Goal: Task Accomplishment & Management: Use online tool/utility

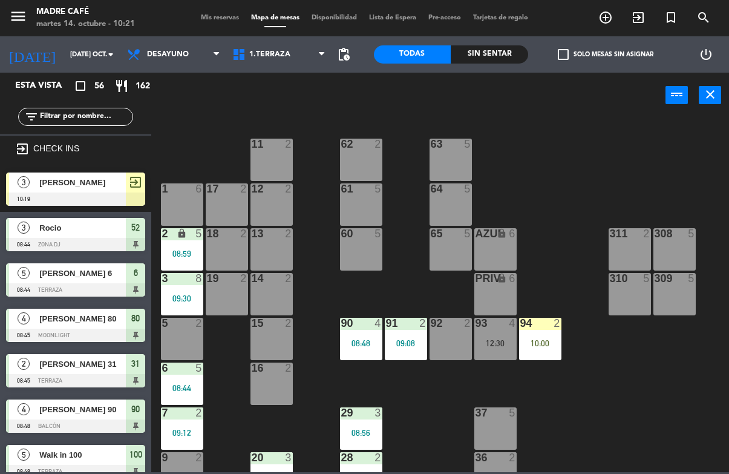
click at [117, 121] on input "text" at bounding box center [86, 116] width 94 height 13
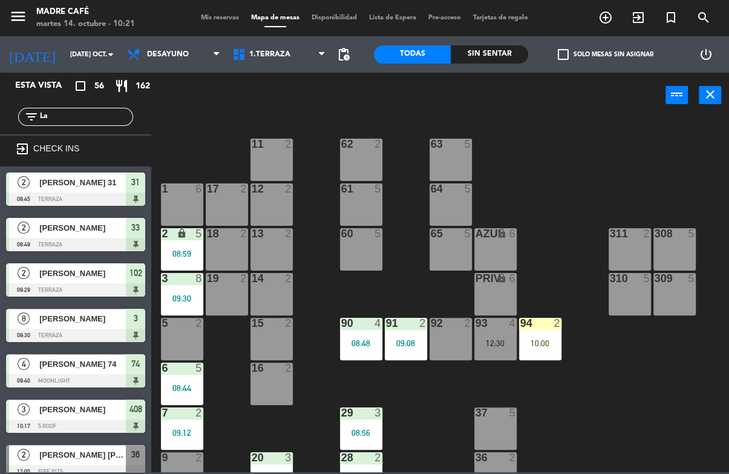
click at [576, 134] on div "11 2 63 5 62 2 12 2 1 6 61 5 64 5 17 2 13 2 2 lock 5 08:59 60 5 65 5 308 5 18 2…" at bounding box center [444, 294] width 571 height 355
click at [105, 119] on input "La" at bounding box center [86, 116] width 94 height 13
type input "L"
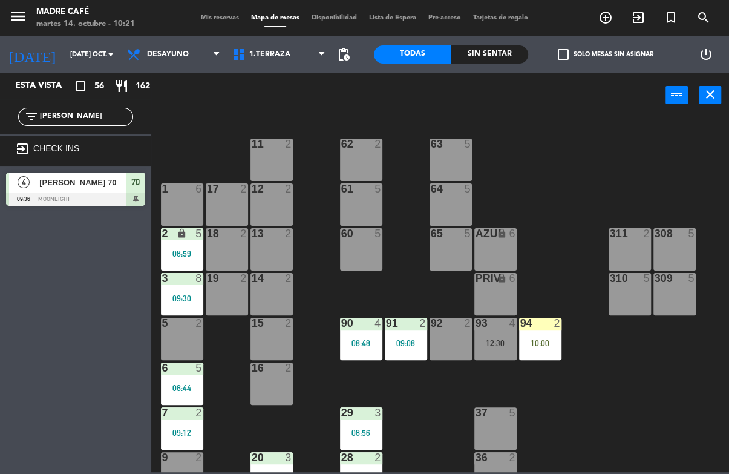
click at [580, 136] on div "11 2 63 5 62 2 12 2 1 6 61 5 64 5 17 2 13 2 2 lock 5 08:59 60 5 65 5 308 5 18 2…" at bounding box center [444, 294] width 571 height 355
click at [106, 123] on input "[PERSON_NAME]" at bounding box center [86, 116] width 94 height 13
type input "J"
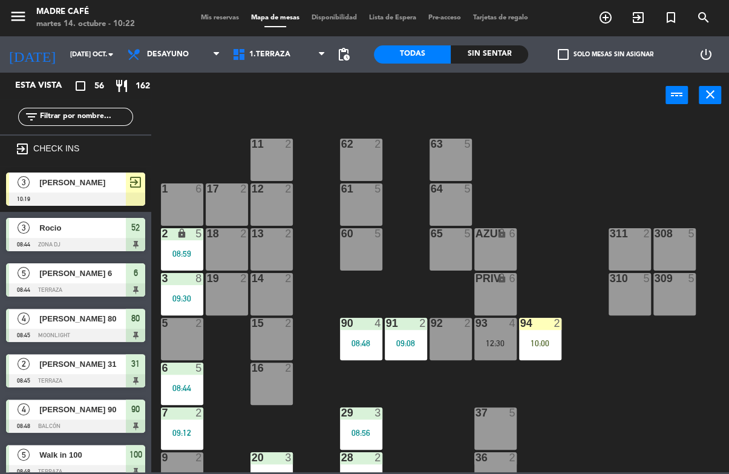
click at [542, 130] on div "11 2 63 5 62 2 12 2 1 6 61 5 64 5 17 2 13 2 2 lock 5 08:59 60 5 65 5 308 5 18 2…" at bounding box center [444, 294] width 571 height 355
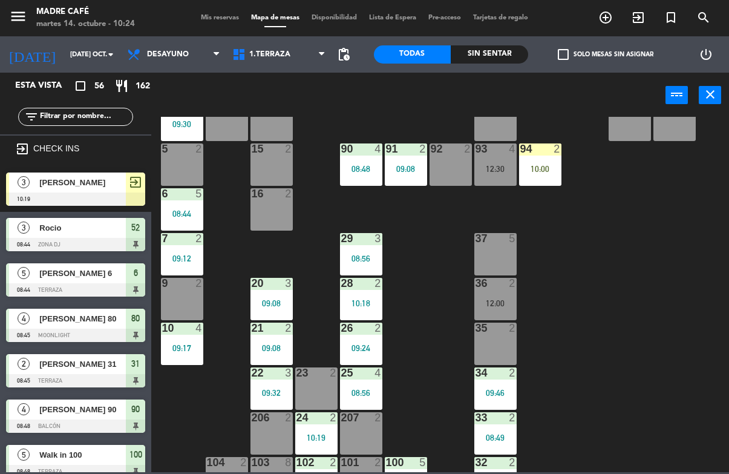
scroll to position [175, 0]
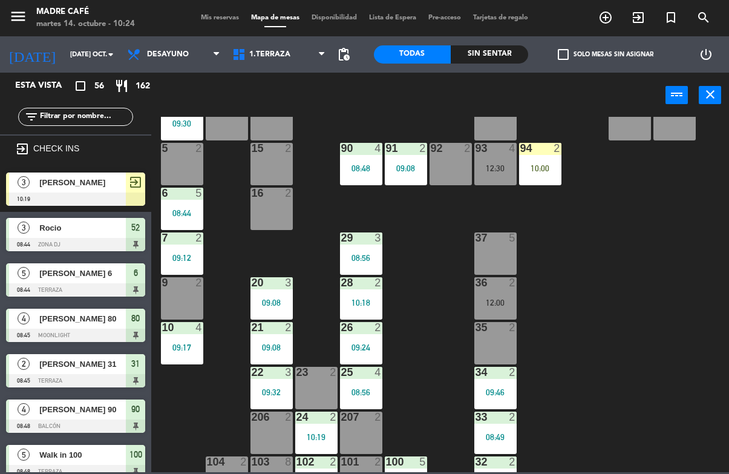
click at [487, 45] on div "Sin sentar" at bounding box center [489, 54] width 77 height 18
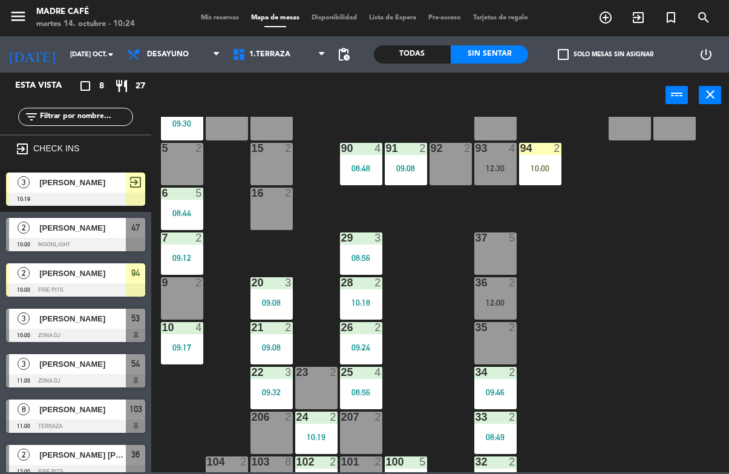
click at [114, 237] on div "[PERSON_NAME]" at bounding box center [82, 228] width 88 height 20
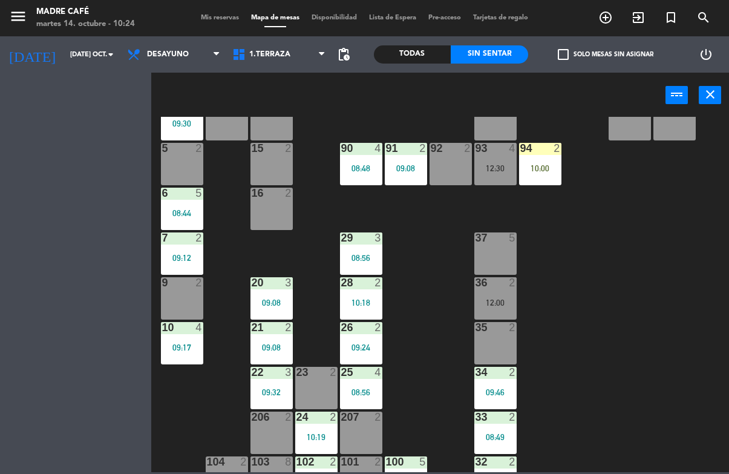
scroll to position [0, 0]
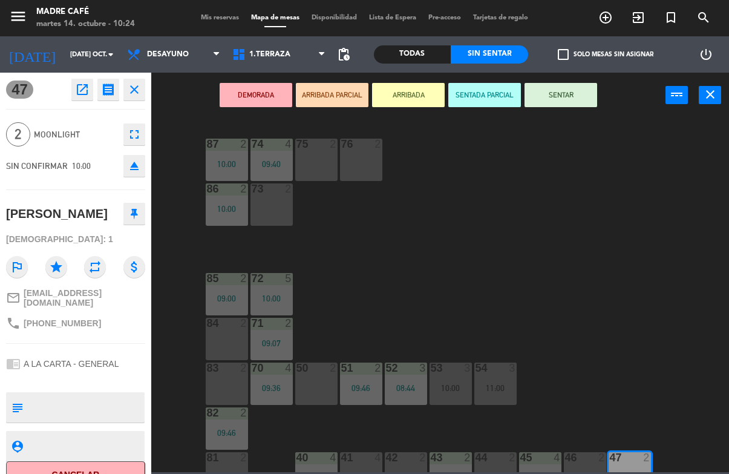
click at [122, 468] on button "Cancelar" at bounding box center [75, 474] width 139 height 27
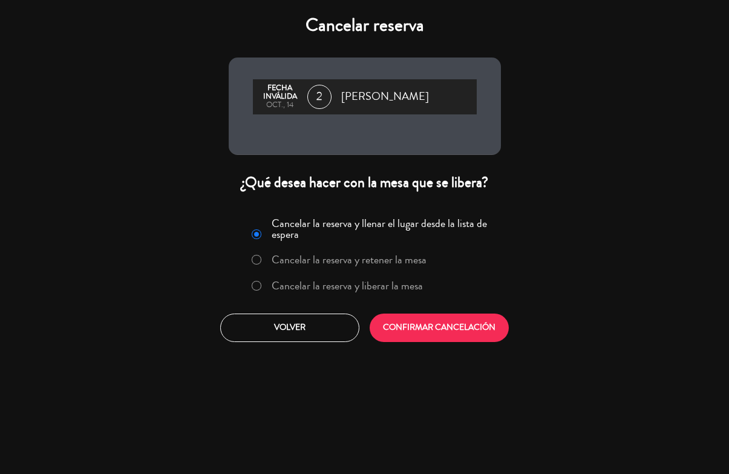
click at [407, 297] on label "Cancelar la reserva y liberar la mesa" at bounding box center [338, 286] width 184 height 22
click at [439, 328] on button "CONFIRMAR CANCELACIÓN" at bounding box center [439, 328] width 139 height 28
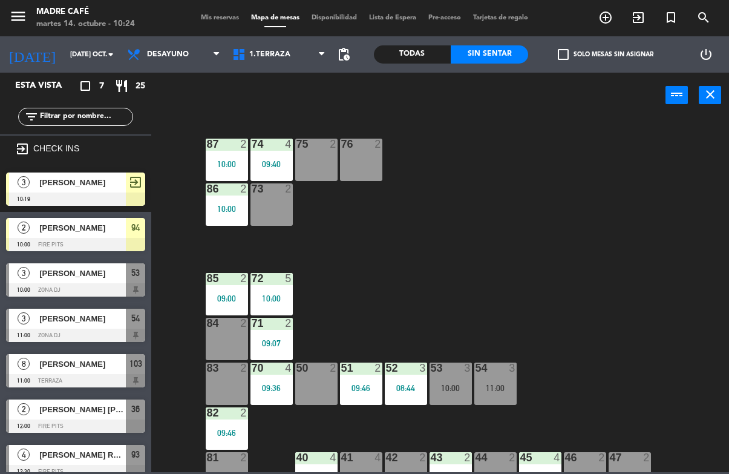
click at [127, 276] on div "53" at bounding box center [135, 273] width 19 height 20
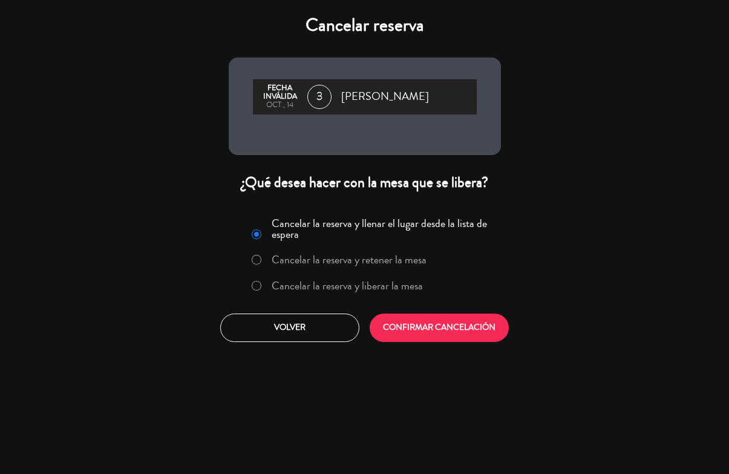
click at [308, 291] on label "Cancelar la reserva y liberar la mesa" at bounding box center [347, 285] width 151 height 11
click at [392, 329] on button "CONFIRMAR CANCELACIÓN" at bounding box center [439, 328] width 139 height 28
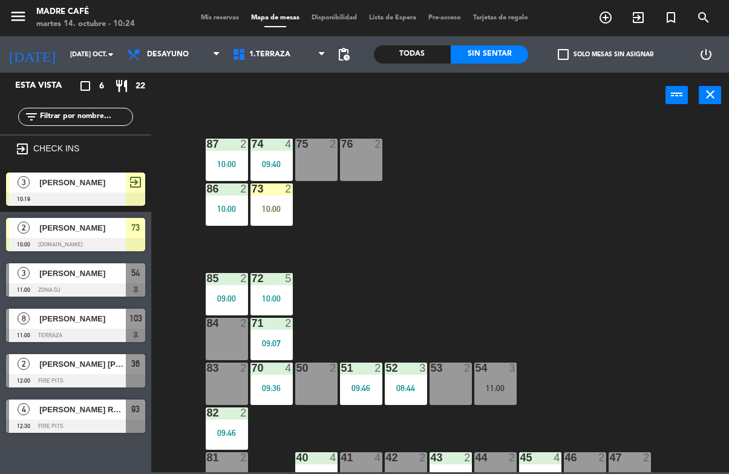
click at [278, 205] on div "10:00" at bounding box center [272, 209] width 42 height 8
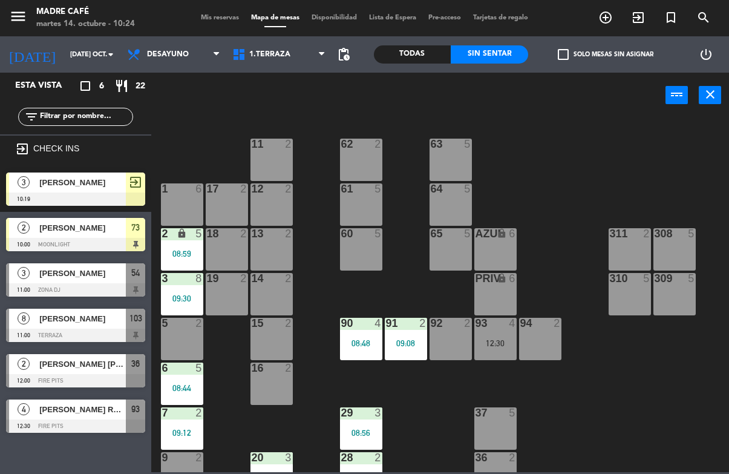
click at [287, 205] on div "12 2" at bounding box center [272, 204] width 42 height 42
click at [329, 252] on div "11 2 63 5 62 2 12 2 1 6 61 5 64 5 17 2 13 2 2 lock 5 08:59 60 5 65 5 308 5 18 2…" at bounding box center [444, 294] width 571 height 355
click at [301, 51] on span "1.Terraza" at bounding box center [278, 54] width 105 height 27
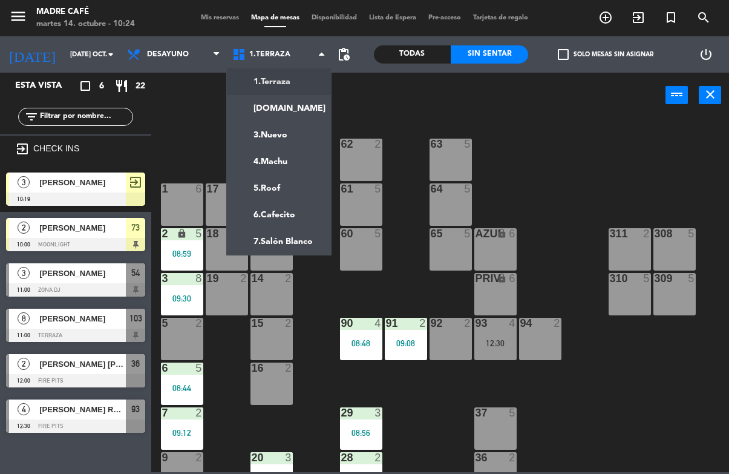
click at [307, 105] on ng-component "menu Madre Café martes 14. octubre - 10:24 Mis reservas Mapa de mesas Disponibi…" at bounding box center [364, 236] width 729 height 472
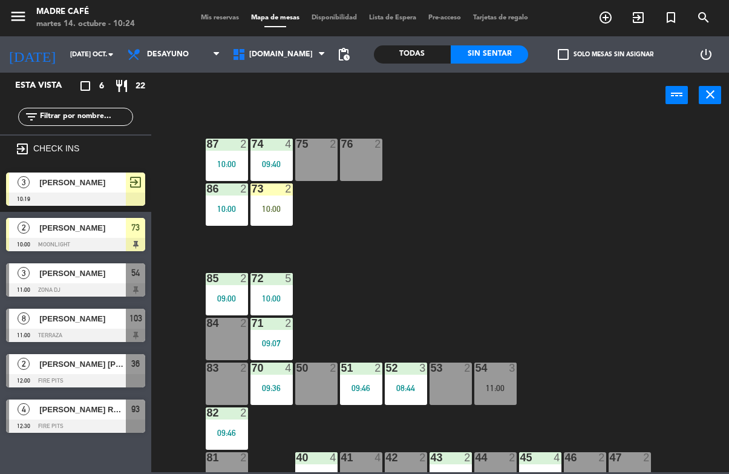
click at [269, 209] on div "10:00" at bounding box center [272, 209] width 42 height 8
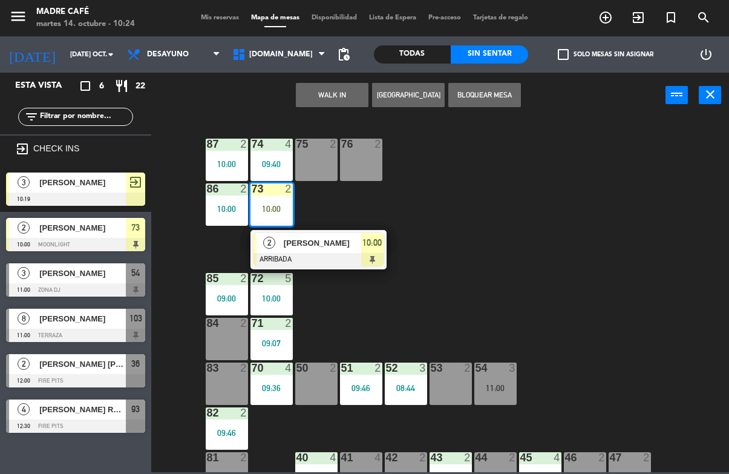
click at [291, 242] on span "[PERSON_NAME]" at bounding box center [322, 243] width 77 height 13
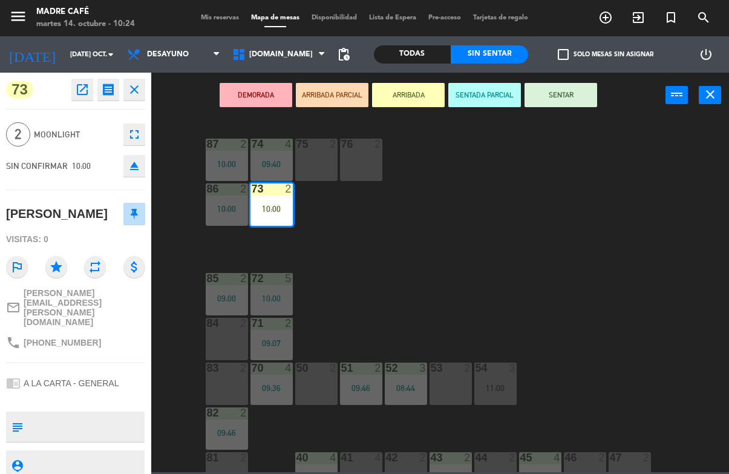
click at [576, 102] on button "SENTAR" at bounding box center [561, 95] width 73 height 24
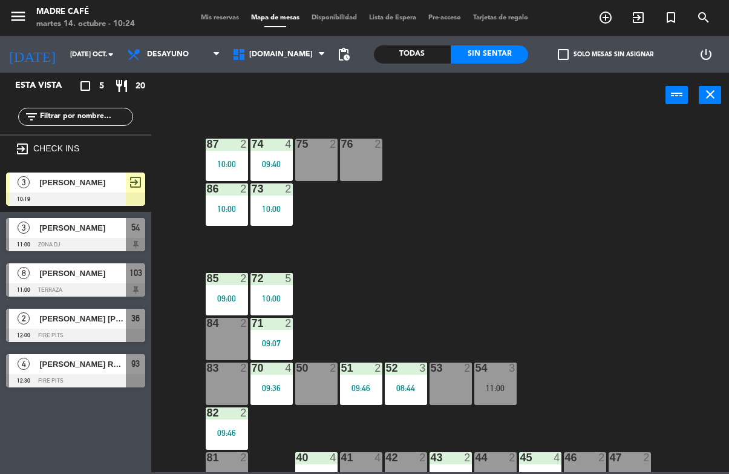
click at [292, 44] on span "[DOMAIN_NAME]" at bounding box center [278, 54] width 105 height 27
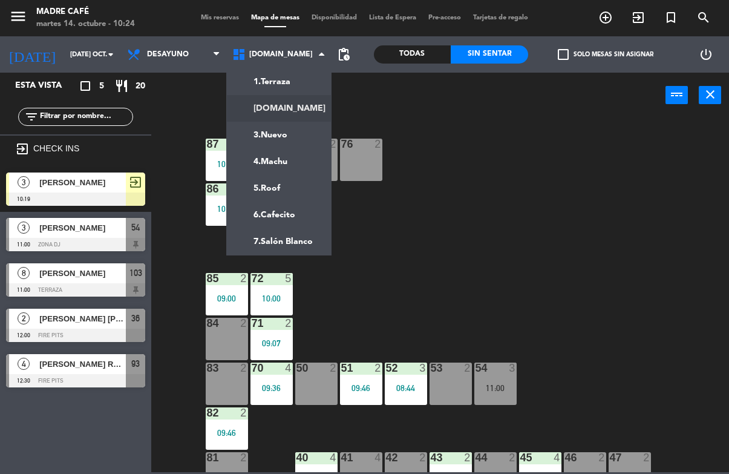
click at [302, 82] on ng-component "menu Madre Café martes 14. octubre - 10:24 Mis reservas Mapa de mesas Disponibi…" at bounding box center [364, 236] width 729 height 472
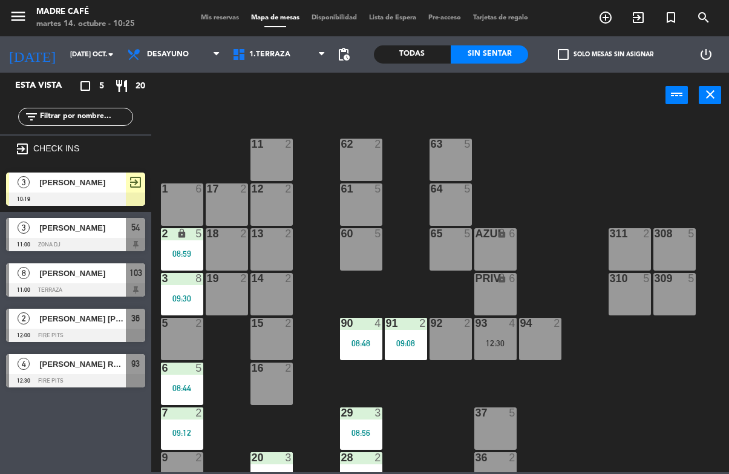
click at [435, 63] on div "Todas" at bounding box center [412, 54] width 77 height 18
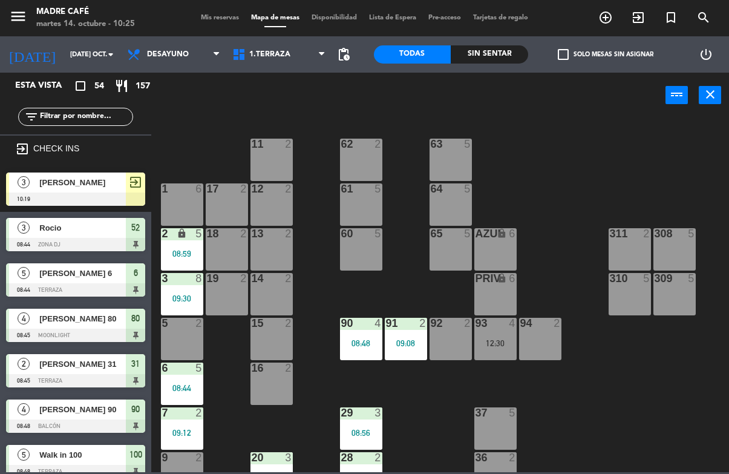
click at [128, 116] on input "text" at bounding box center [86, 116] width 94 height 13
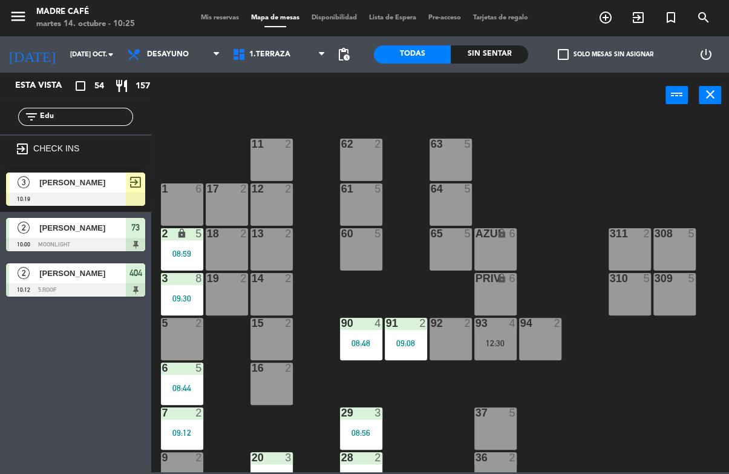
click at [573, 146] on div "11 2 63 5 62 2 12 2 1 6 61 5 64 5 17 2 13 2 2 lock 5 08:59 60 5 65 5 308 5 18 2…" at bounding box center [444, 294] width 571 height 355
click at [90, 122] on input "Edu" at bounding box center [86, 116] width 94 height 13
type input "E"
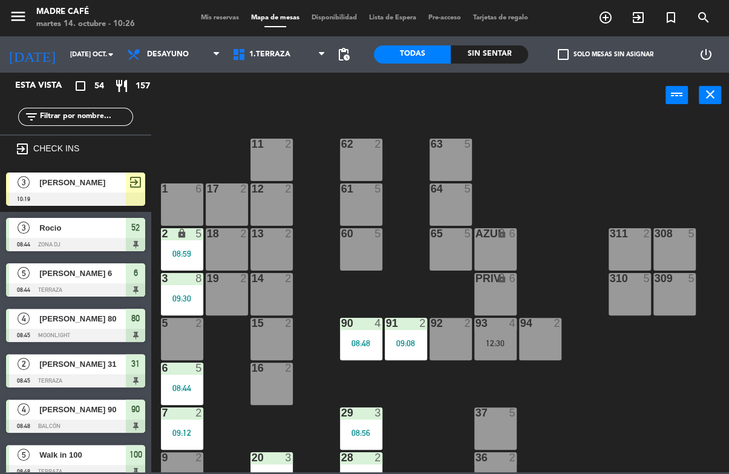
click at [635, 122] on div "11 2 63 5 62 2 12 2 1 6 61 5 64 5 17 2 13 2 2 lock 5 08:59 60 5 65 5 308 5 18 2…" at bounding box center [444, 294] width 571 height 355
click at [637, 24] on icon "exit_to_app" at bounding box center [638, 17] width 15 height 15
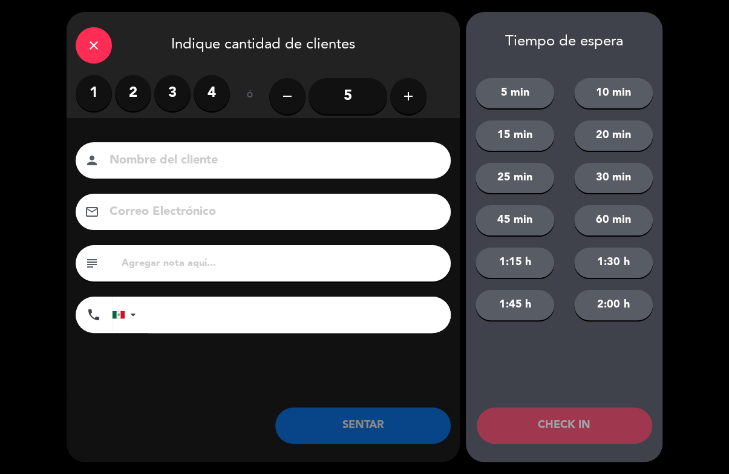
click at [217, 99] on label "4" at bounding box center [212, 93] width 36 height 36
click at [261, 166] on input at bounding box center [271, 160] width 327 height 21
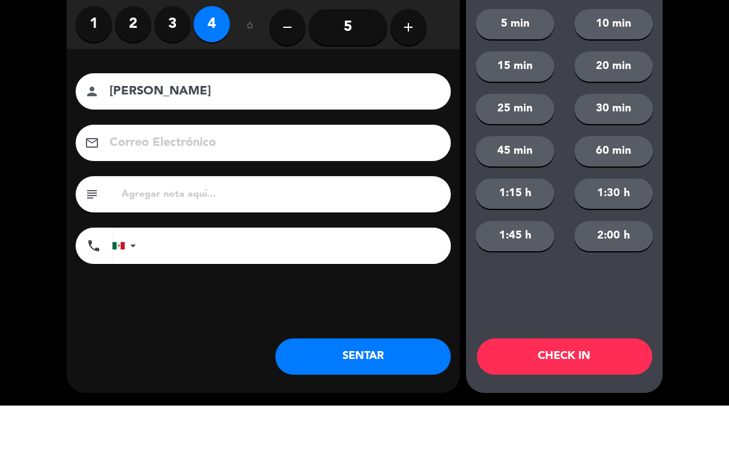
type input "[PERSON_NAME]"
click at [706, 145] on div "close Indique cantidad de clientes 1 2 3 4 ó remove 5 add Nombre del cliente pe…" at bounding box center [364, 237] width 729 height 474
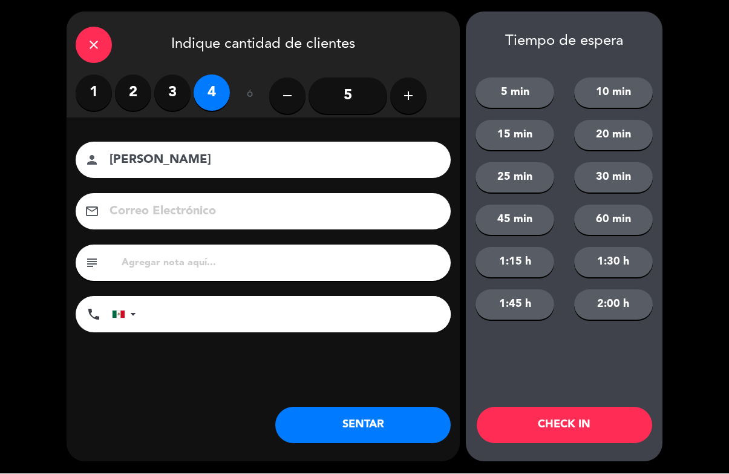
click at [614, 433] on button "CHECK IN" at bounding box center [565, 425] width 176 height 36
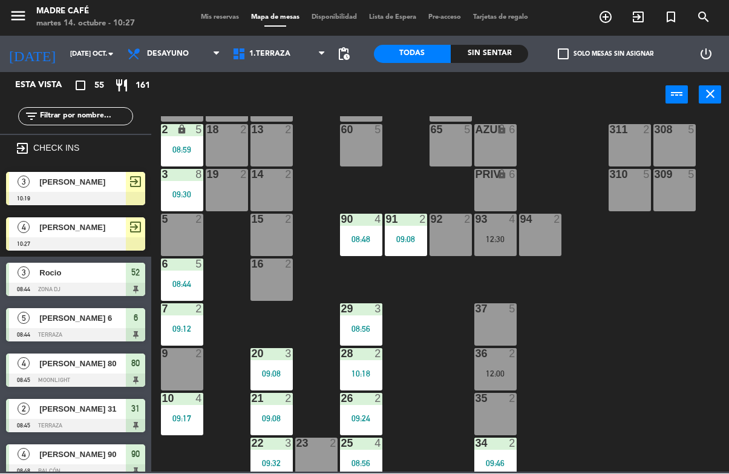
scroll to position [132, 0]
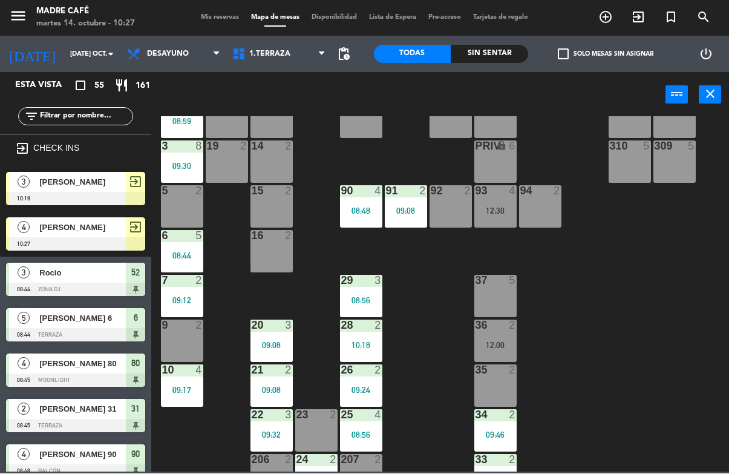
click at [199, 245] on div "6 5 08:44" at bounding box center [182, 252] width 42 height 42
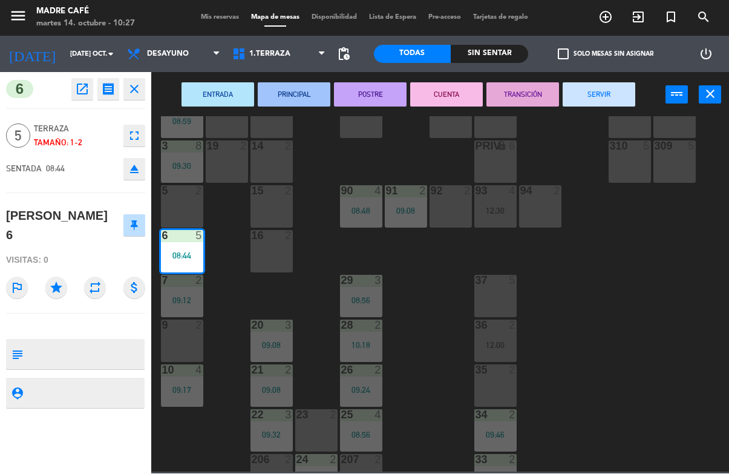
click at [605, 99] on button "SERVIR" at bounding box center [599, 95] width 73 height 24
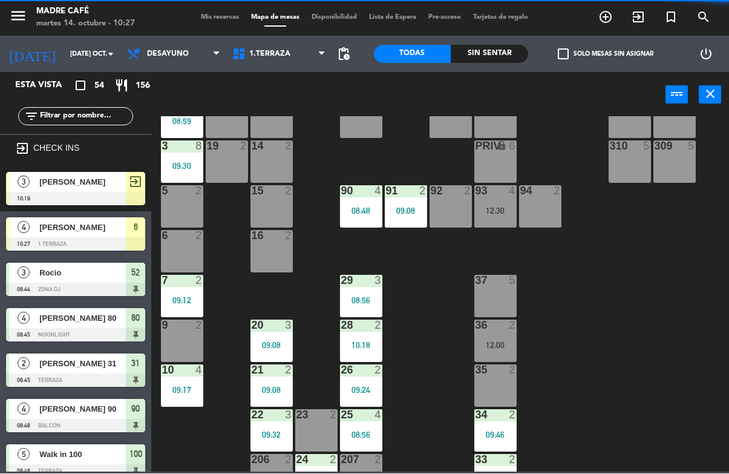
click at [180, 240] on div at bounding box center [182, 236] width 20 height 11
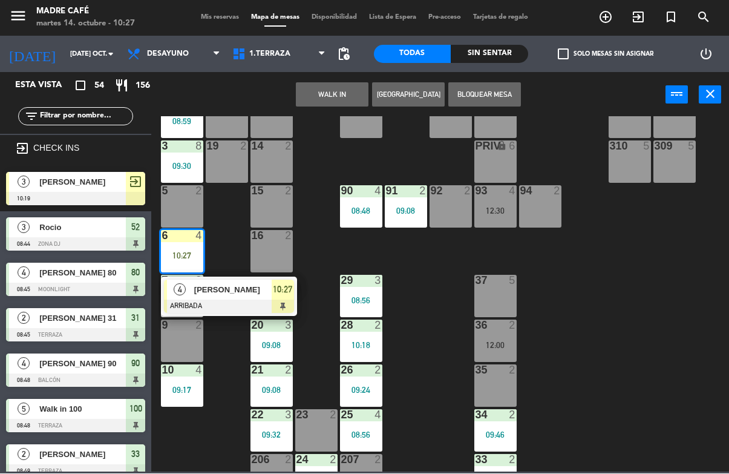
click at [179, 252] on div "10:27" at bounding box center [182, 256] width 42 height 8
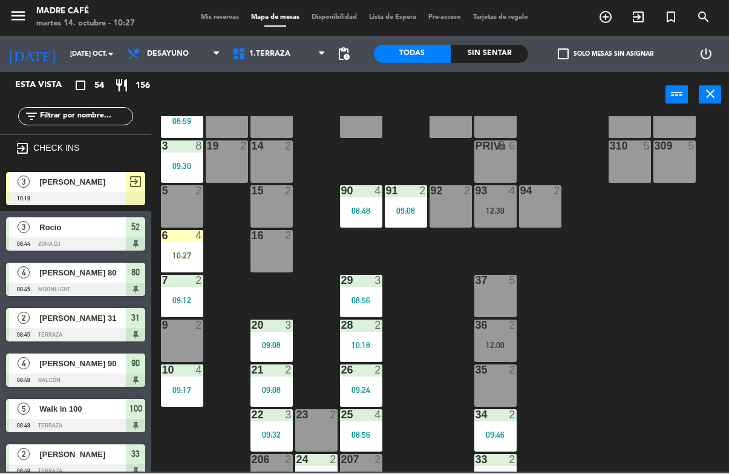
click at [193, 234] on div "4" at bounding box center [202, 236] width 20 height 11
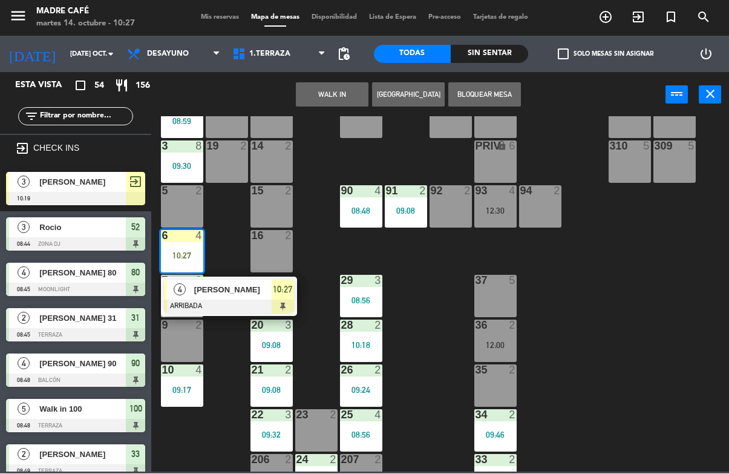
click at [247, 284] on span "[PERSON_NAME]" at bounding box center [232, 290] width 77 height 13
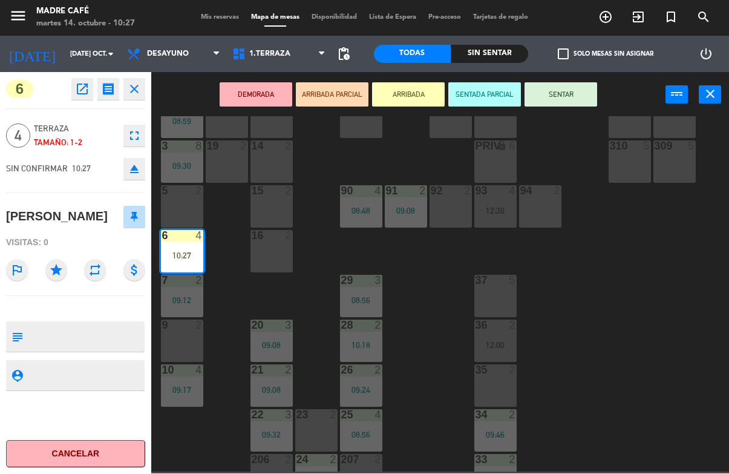
click at [550, 91] on button "SENTAR" at bounding box center [561, 95] width 73 height 24
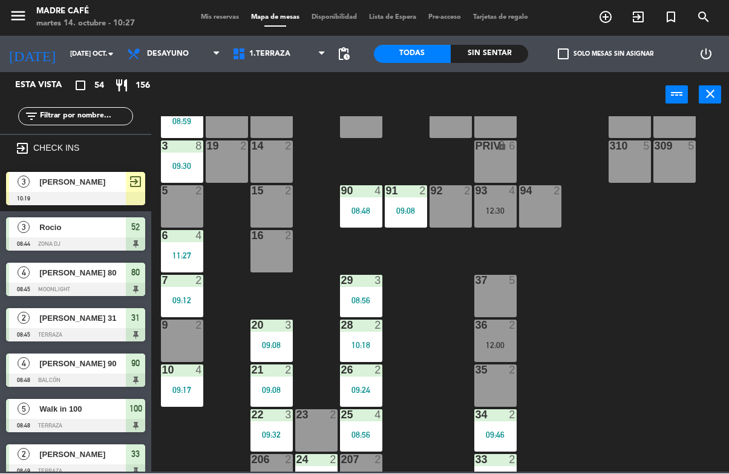
scroll to position [647, 0]
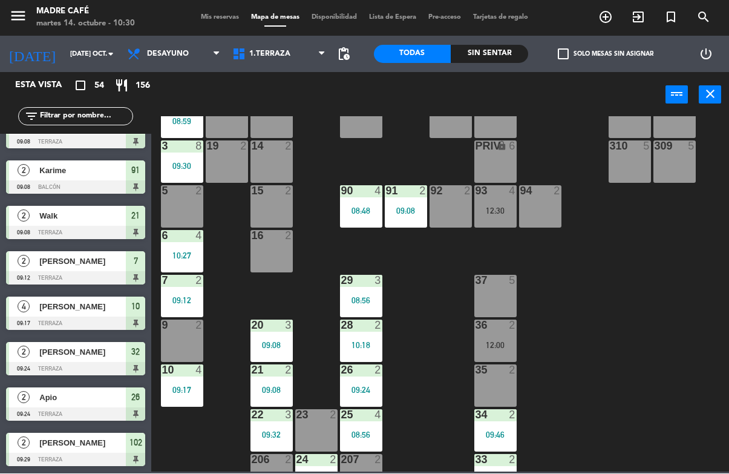
click at [108, 117] on input "text" at bounding box center [86, 116] width 94 height 13
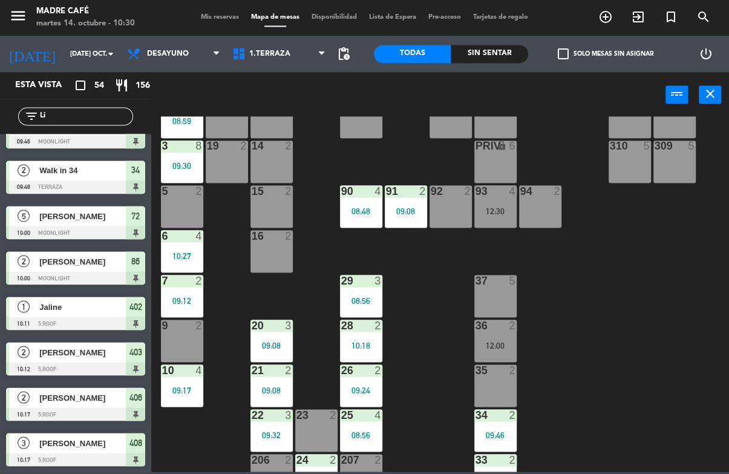
scroll to position [0, 0]
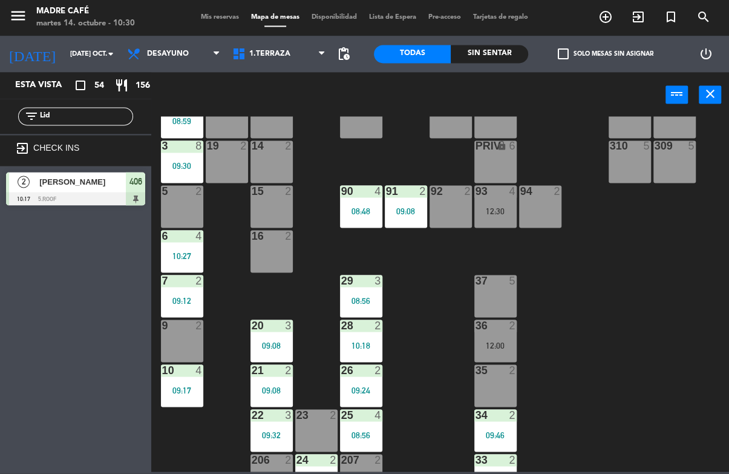
click at [553, 174] on div "11 2 63 5 62 2 12 2 1 6 61 5 64 5 17 2 13 2 2 lock 5 08:59 60 5 65 5 308 5 18 2…" at bounding box center [444, 294] width 571 height 355
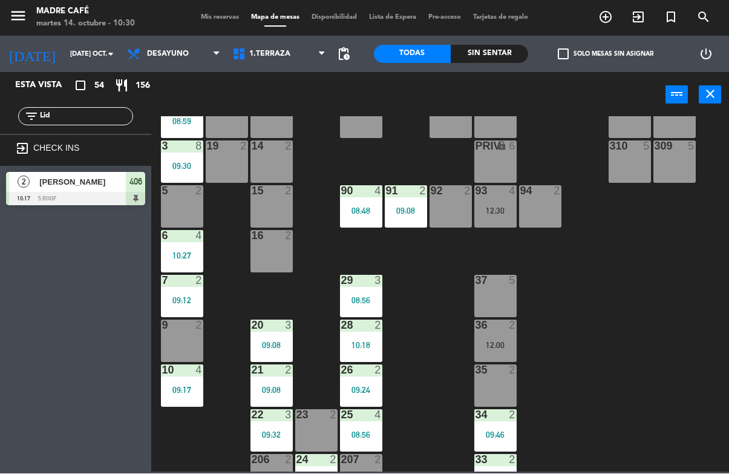
click at [119, 110] on input "Lid" at bounding box center [86, 116] width 94 height 13
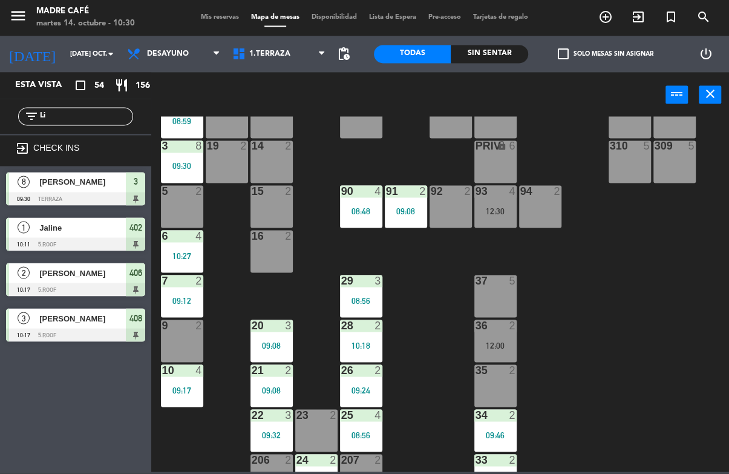
type input "L"
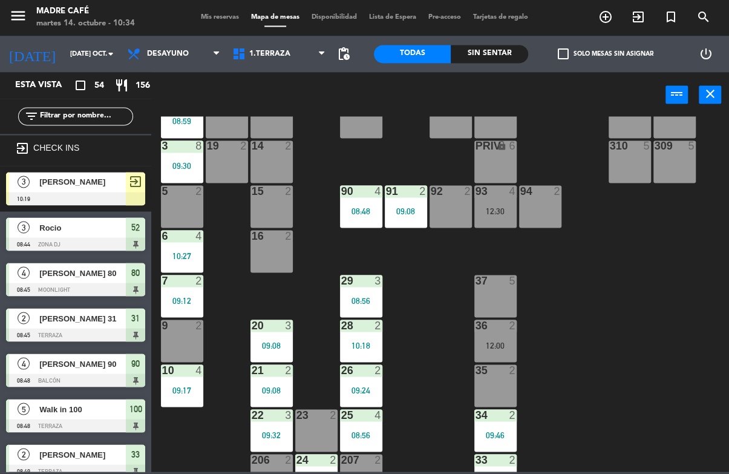
click at [565, 147] on div "11 2 63 5 62 2 12 2 1 6 61 5 64 5 17 2 13 2 2 lock 5 08:59 60 5 65 5 308 5 18 2…" at bounding box center [444, 294] width 571 height 355
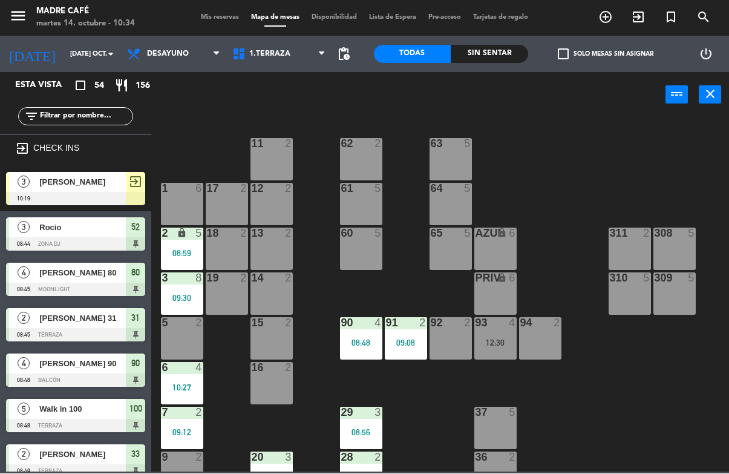
click at [449, 248] on div "65 5" at bounding box center [451, 249] width 42 height 42
click at [540, 185] on div "11 2 63 5 62 2 12 2 1 6 61 5 64 5 17 2 13 2 2 lock 5 08:59 60 5 65 5 308 5 18 2…" at bounding box center [444, 294] width 571 height 355
click at [645, 21] on icon "exit_to_app" at bounding box center [638, 17] width 15 height 15
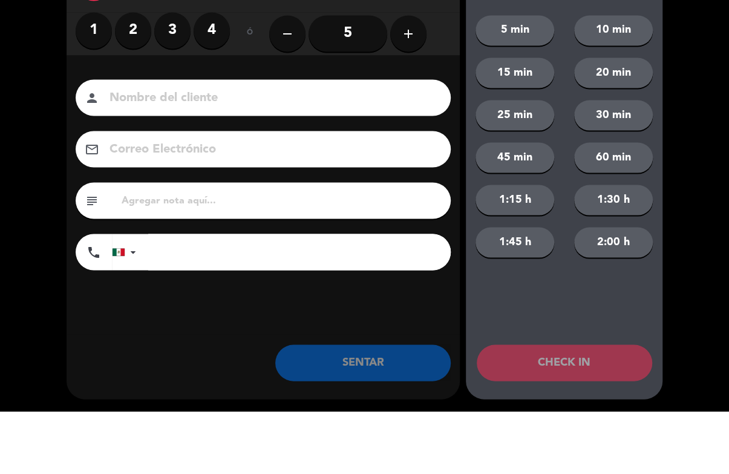
click at [182, 75] on label "3" at bounding box center [172, 93] width 36 height 36
click at [222, 164] on input at bounding box center [271, 160] width 327 height 21
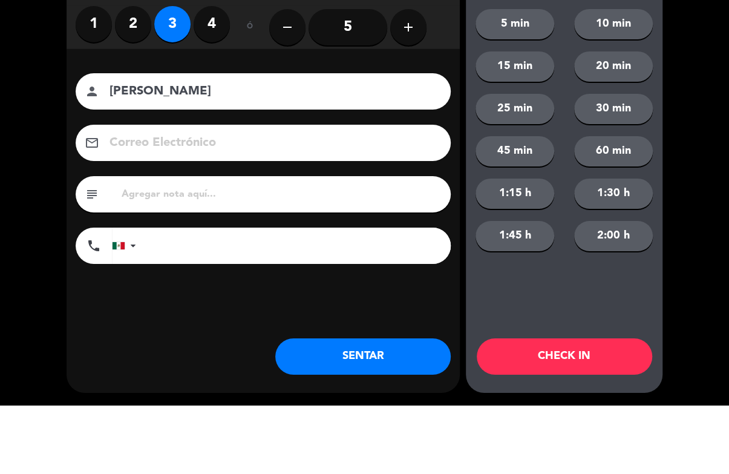
type input "[PERSON_NAME]"
click at [697, 180] on div "close Indique cantidad de clientes 1 2 3 4 ó remove 5 add Nombre del cliente pe…" at bounding box center [364, 237] width 729 height 474
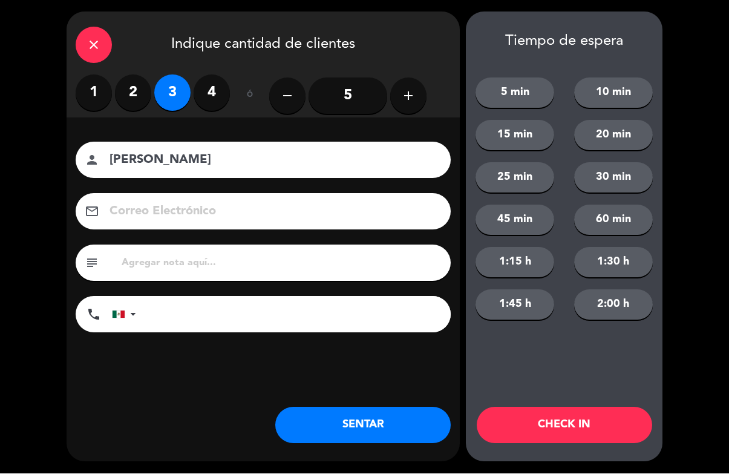
click at [597, 432] on button "CHECK IN" at bounding box center [565, 425] width 176 height 36
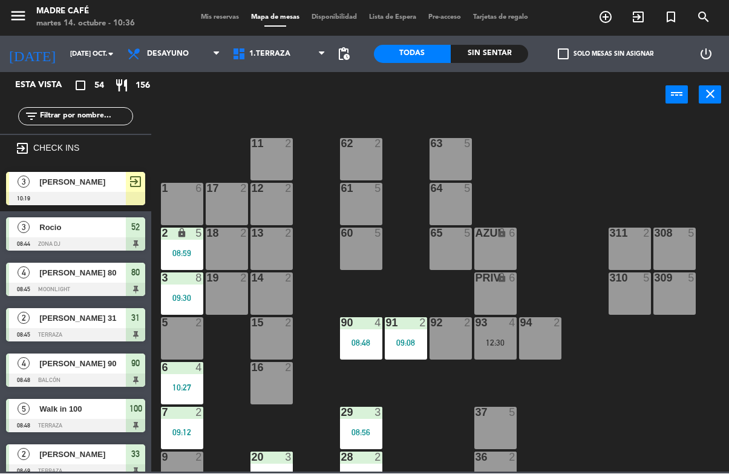
click at [91, 123] on input "text" at bounding box center [86, 116] width 94 height 13
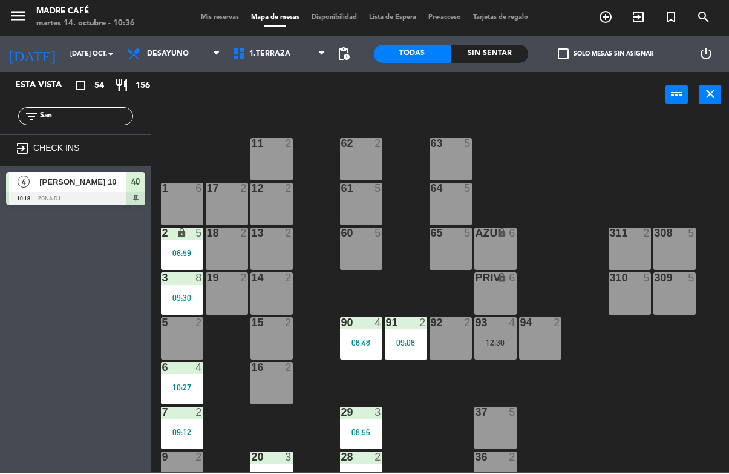
click at [97, 118] on input "San" at bounding box center [86, 116] width 94 height 13
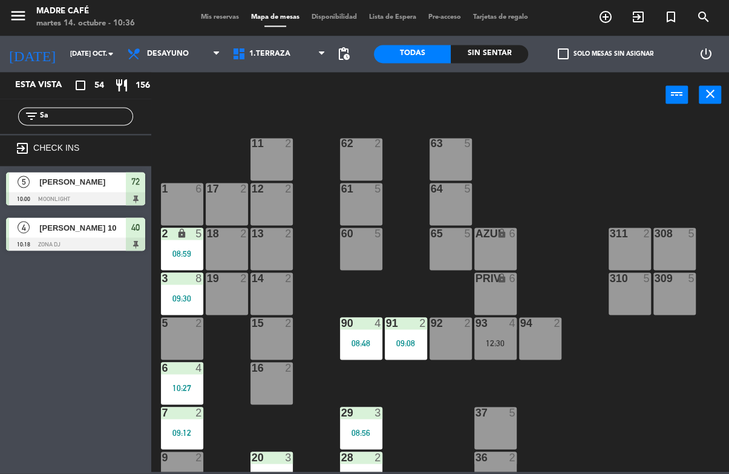
type input "S"
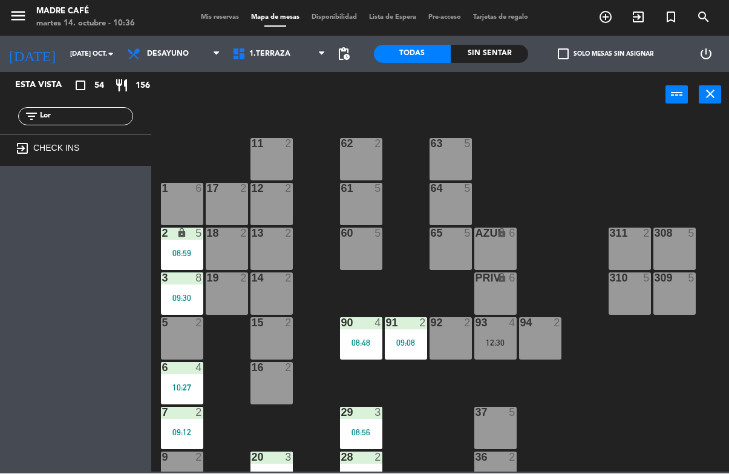
click at [102, 99] on div "filter_list Lor" at bounding box center [75, 116] width 151 height 35
click at [86, 112] on input "Lor" at bounding box center [86, 116] width 94 height 13
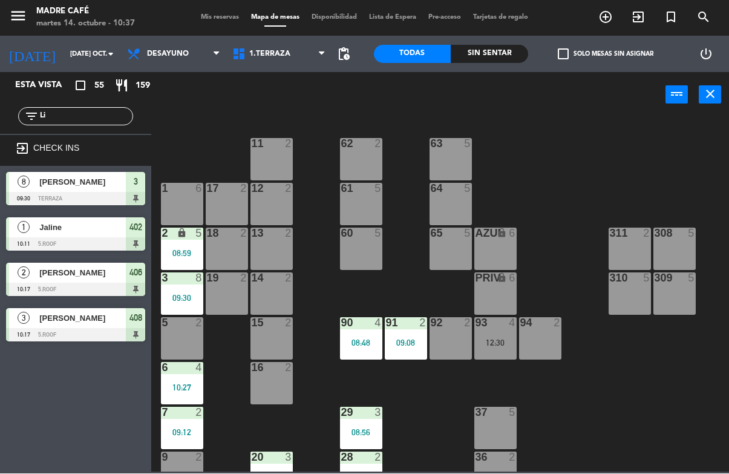
click at [110, 114] on input "Li" at bounding box center [86, 116] width 94 height 13
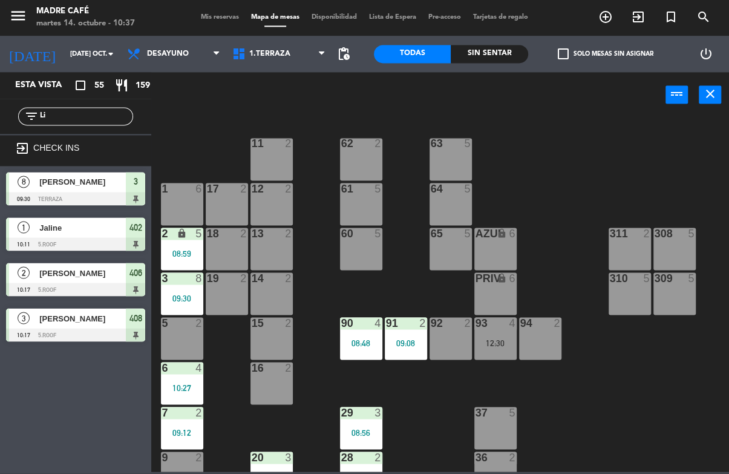
type input "L"
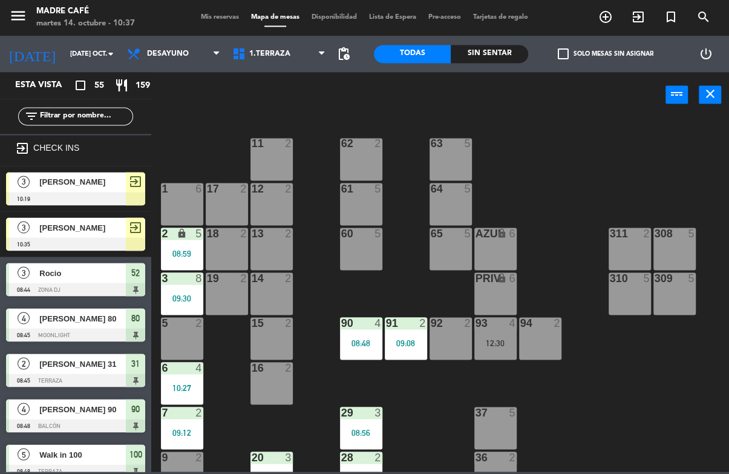
click at [652, 123] on div "11 2 63 5 62 2 12 2 1 6 61 5 64 5 17 2 13 2 2 lock 5 08:59 60 5 65 5 308 5 18 2…" at bounding box center [444, 294] width 571 height 355
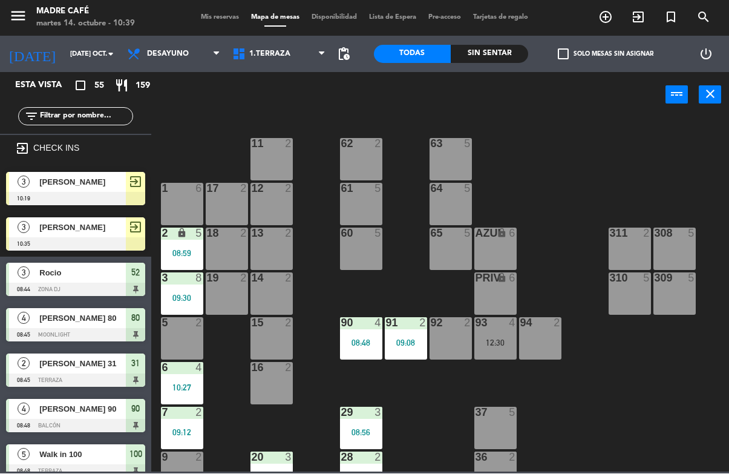
click at [649, 25] on span "exit_to_app" at bounding box center [638, 17] width 33 height 21
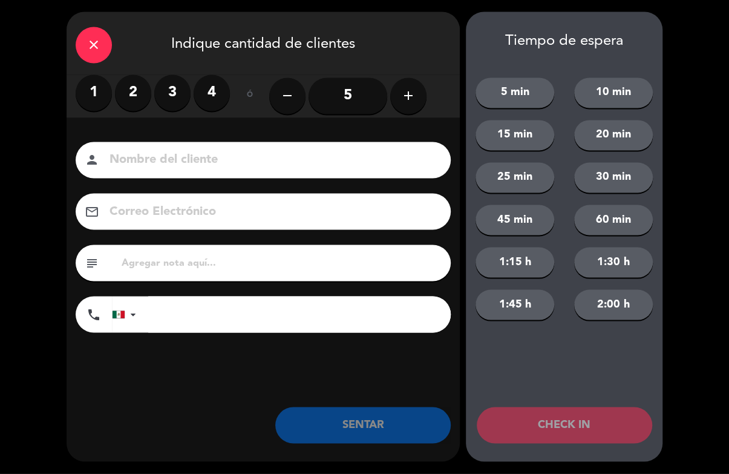
click at [166, 103] on label "3" at bounding box center [172, 93] width 36 height 36
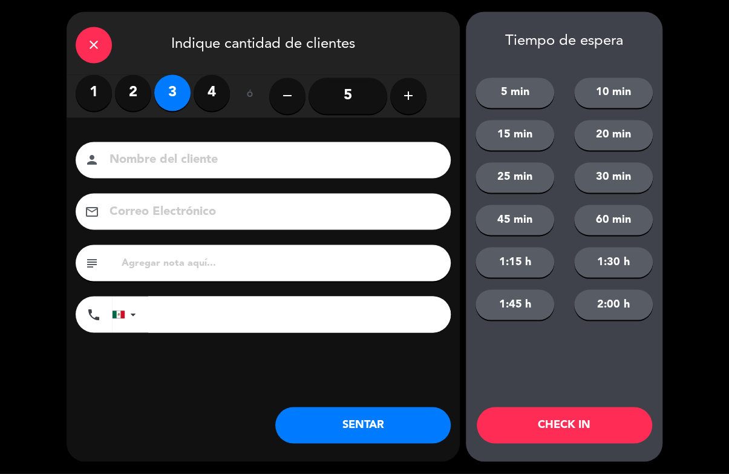
click at [219, 163] on input at bounding box center [271, 160] width 327 height 21
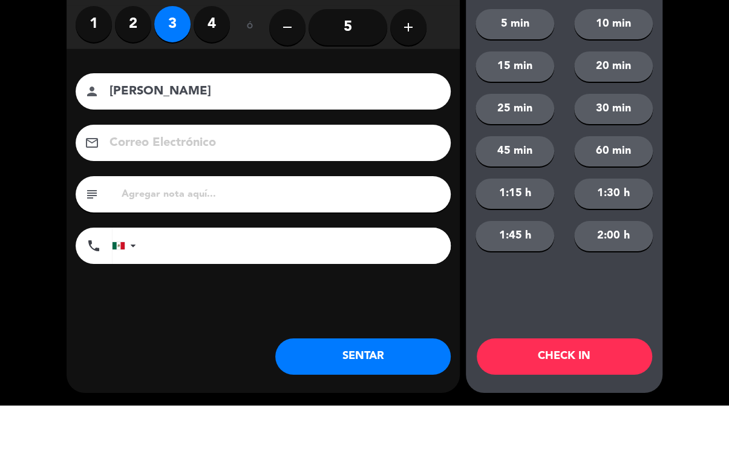
type input "[PERSON_NAME]"
click at [697, 116] on div "close Indique cantidad de clientes 1 2 3 4 ó remove 5 add Nombre del cliente pe…" at bounding box center [364, 237] width 729 height 474
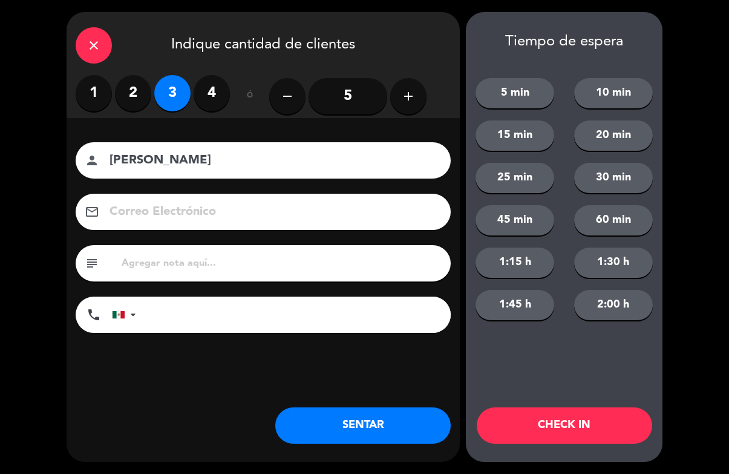
click at [596, 427] on button "CHECK IN" at bounding box center [565, 425] width 176 height 36
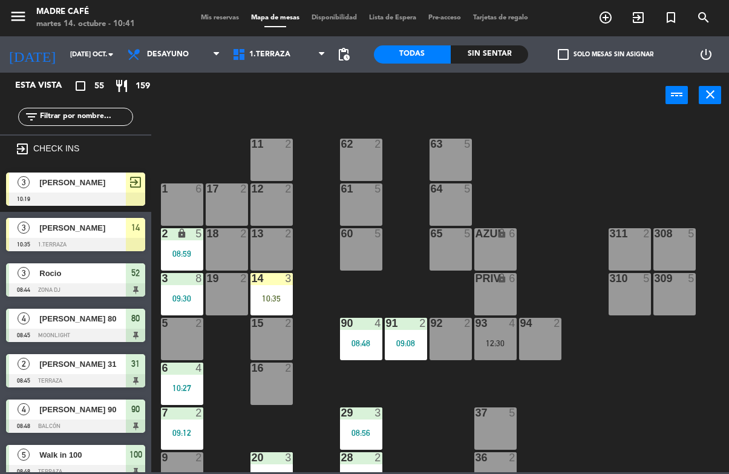
click at [276, 288] on div "14 3 10:35" at bounding box center [272, 294] width 42 height 42
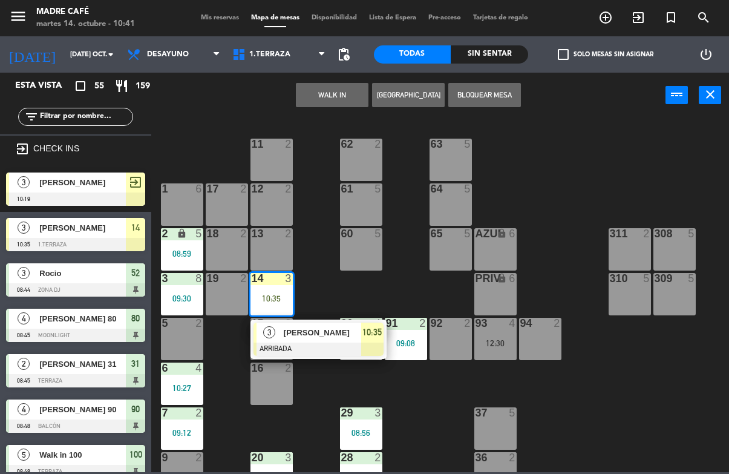
click at [334, 324] on div "[PERSON_NAME]" at bounding box center [322, 333] width 79 height 20
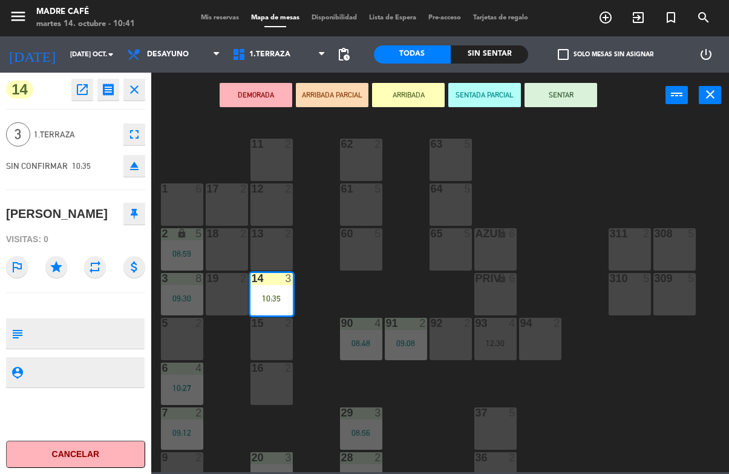
click at [548, 101] on button "SENTAR" at bounding box center [561, 95] width 73 height 24
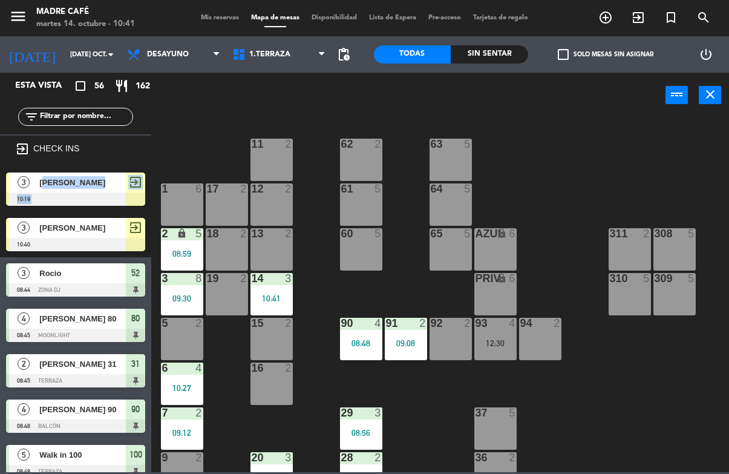
click at [315, 292] on div "11 2 63 5 62 2 12 2 1 6 61 5 64 5 17 2 13 2 2 lock 5 08:59 60 5 65 5 308 5 18 2…" at bounding box center [444, 294] width 571 height 355
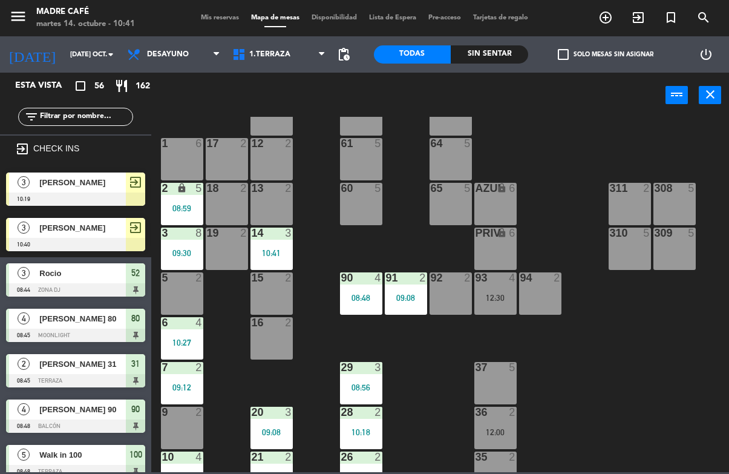
scroll to position [35, 0]
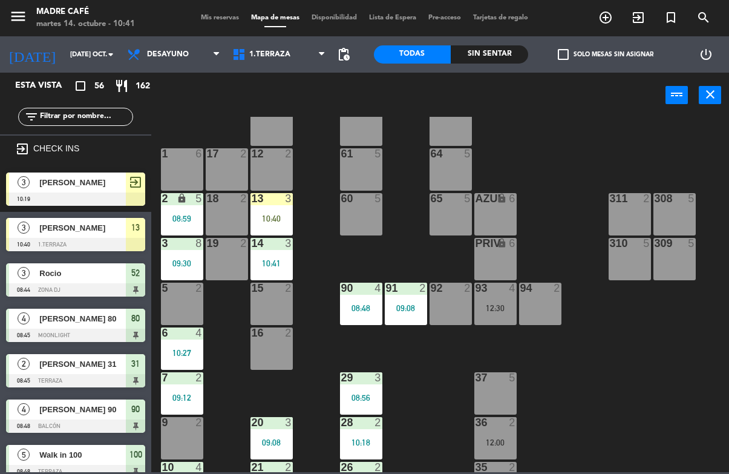
click at [275, 211] on div "13 3 10:40" at bounding box center [272, 214] width 42 height 42
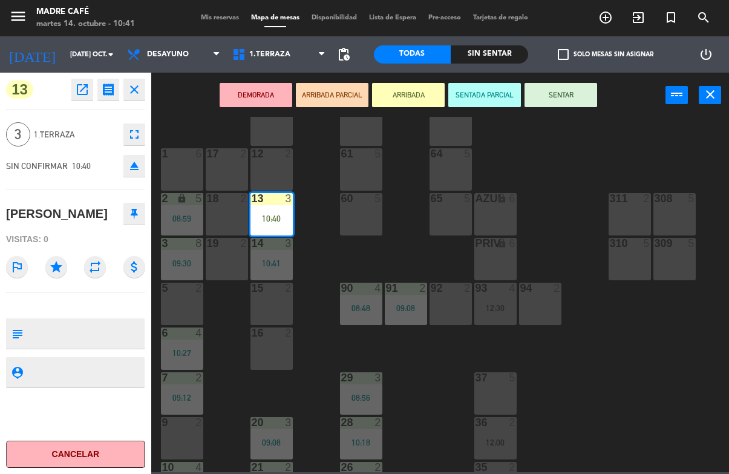
click at [580, 93] on button "SENTAR" at bounding box center [561, 95] width 73 height 24
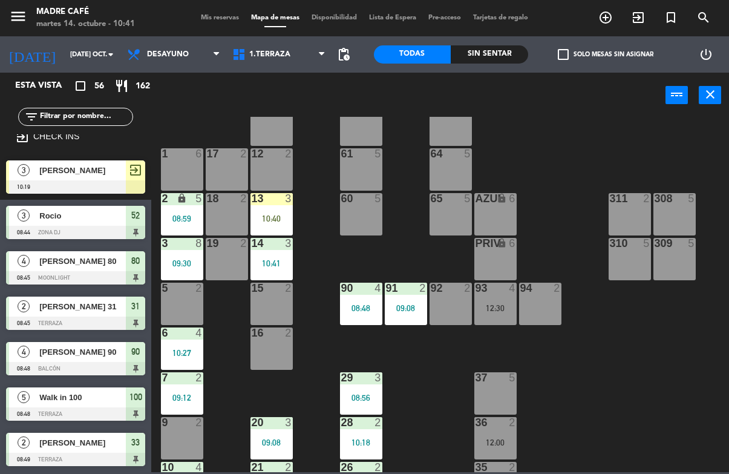
scroll to position [12, 0]
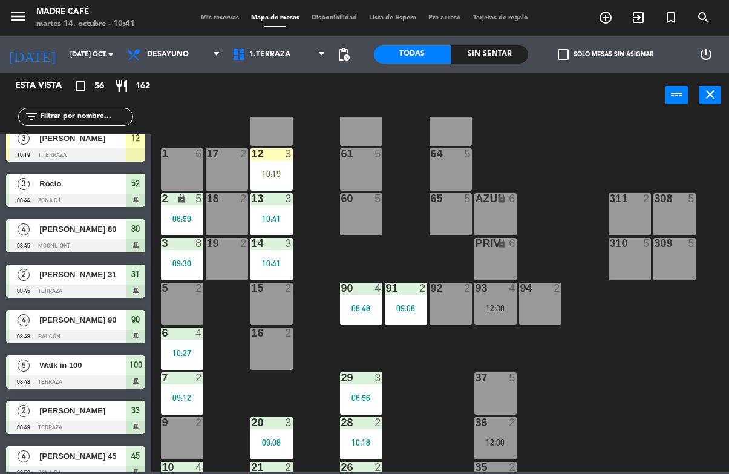
click at [323, 202] on div "11 2 63 5 62 2 12 3 10:19 1 6 61 5 64 5 17 2 13 3 10:41 2 lock 5 08:59 60 5 65 …" at bounding box center [444, 294] width 571 height 355
click at [275, 180] on div "12 3 10:19" at bounding box center [272, 169] width 42 height 42
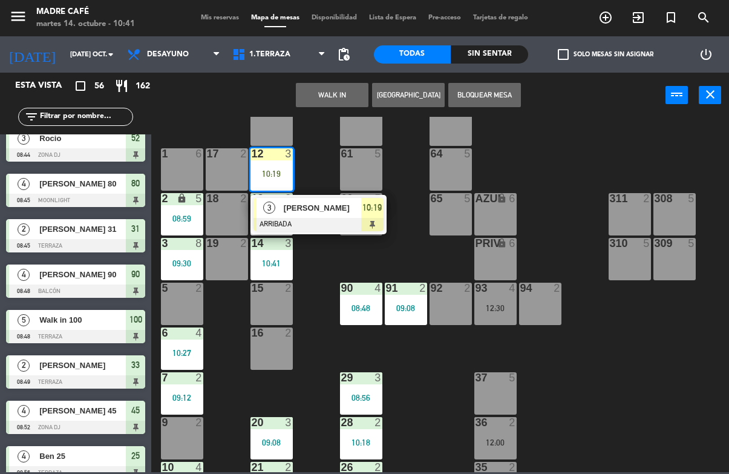
click at [354, 205] on span "[PERSON_NAME]" at bounding box center [322, 208] width 77 height 13
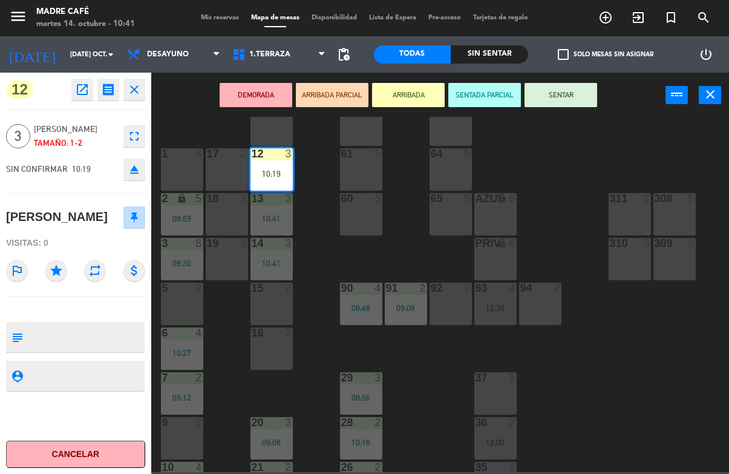
click at [582, 102] on button "SENTAR" at bounding box center [561, 95] width 73 height 24
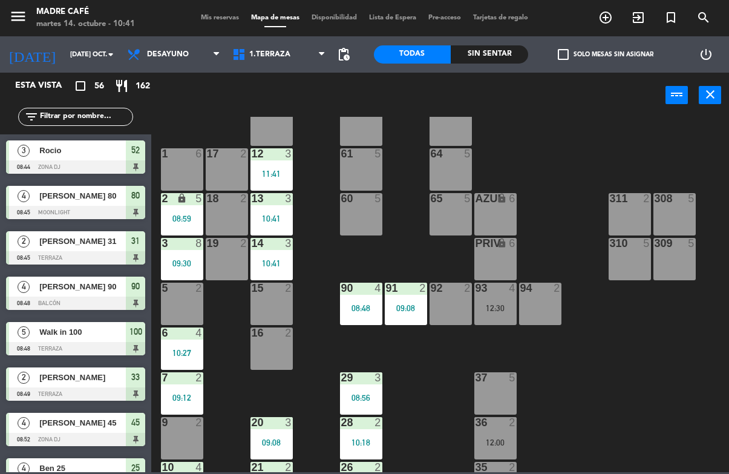
scroll to position [487, 0]
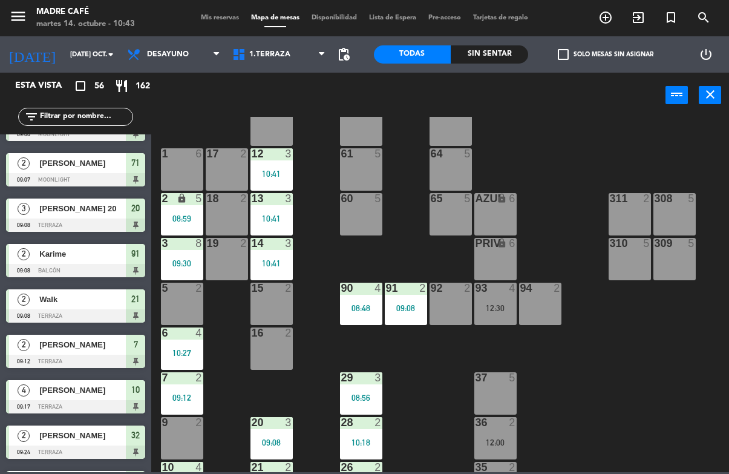
click at [636, 28] on span "exit_to_app" at bounding box center [638, 17] width 33 height 21
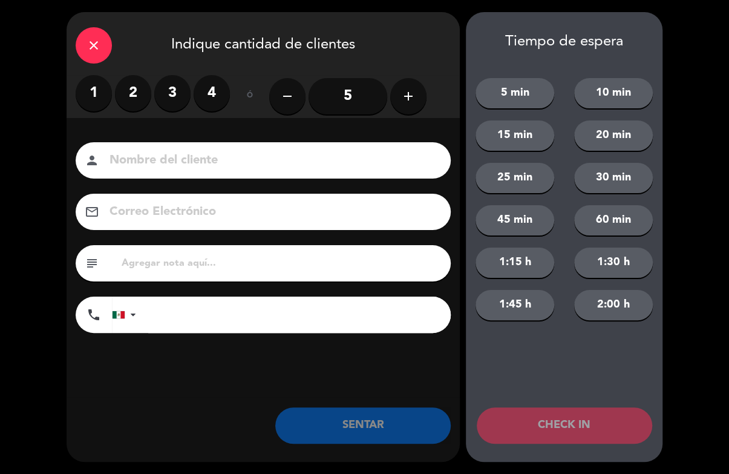
click at [223, 98] on label "4" at bounding box center [212, 93] width 36 height 36
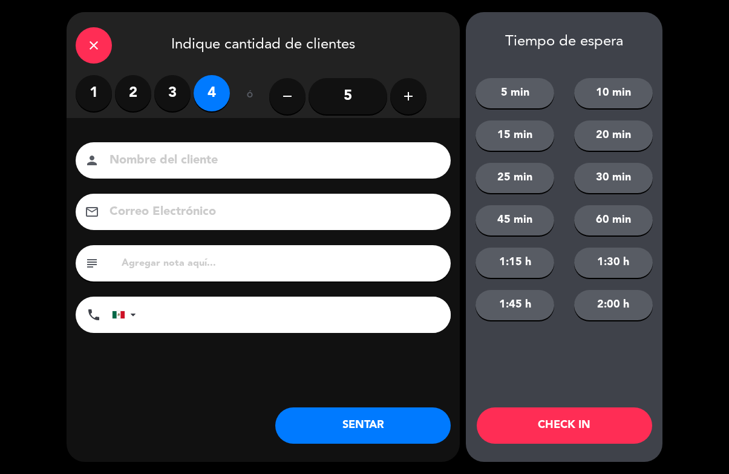
click at [363, 90] on input "5" at bounding box center [348, 96] width 79 height 36
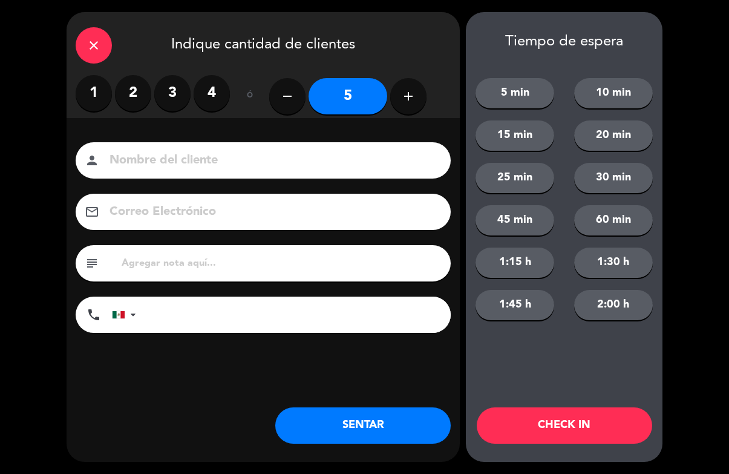
click at [363, 157] on input at bounding box center [271, 160] width 327 height 21
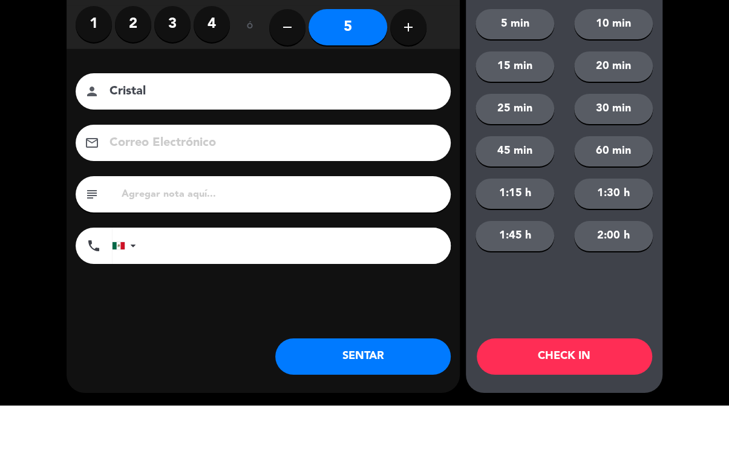
type input "Cristal"
click at [695, 133] on div "close Indique cantidad de clientes 1 2 3 4 ó remove 5 add Nombre del cliente pe…" at bounding box center [364, 237] width 729 height 474
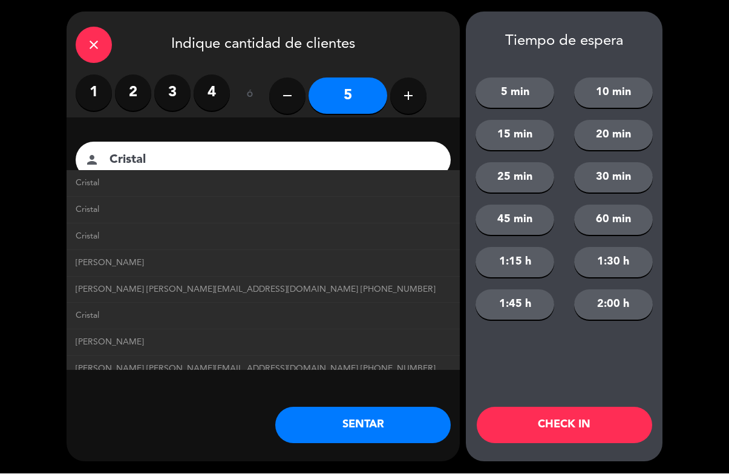
click at [572, 432] on button "CHECK IN" at bounding box center [565, 425] width 176 height 36
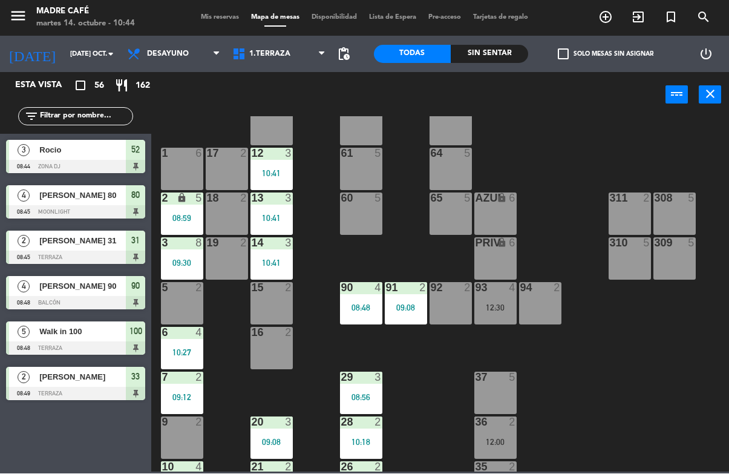
scroll to position [0, 0]
